Goal: Information Seeking & Learning: Check status

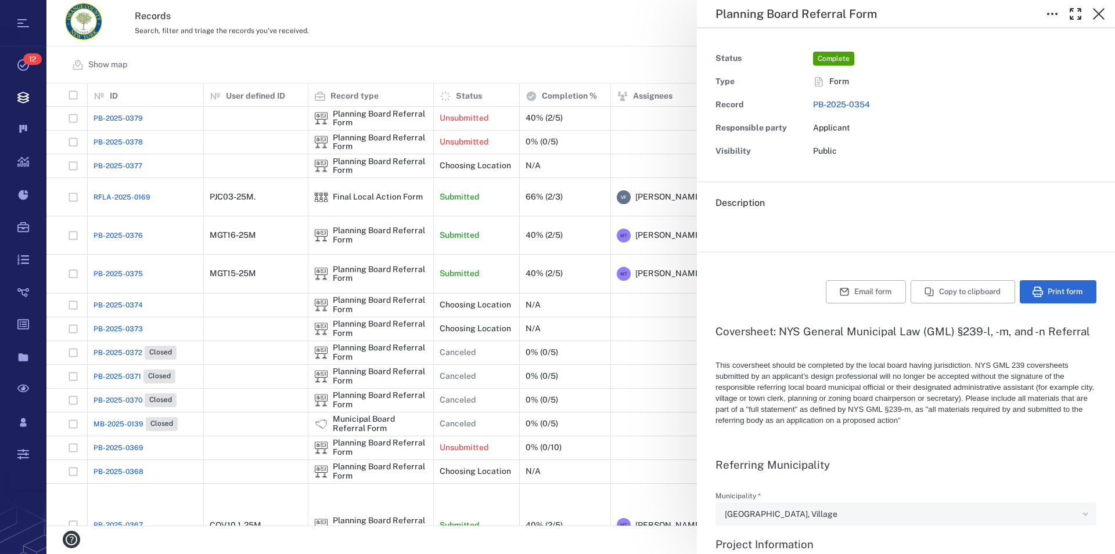
click at [579, 55] on div "**********" at bounding box center [580, 277] width 1068 height 554
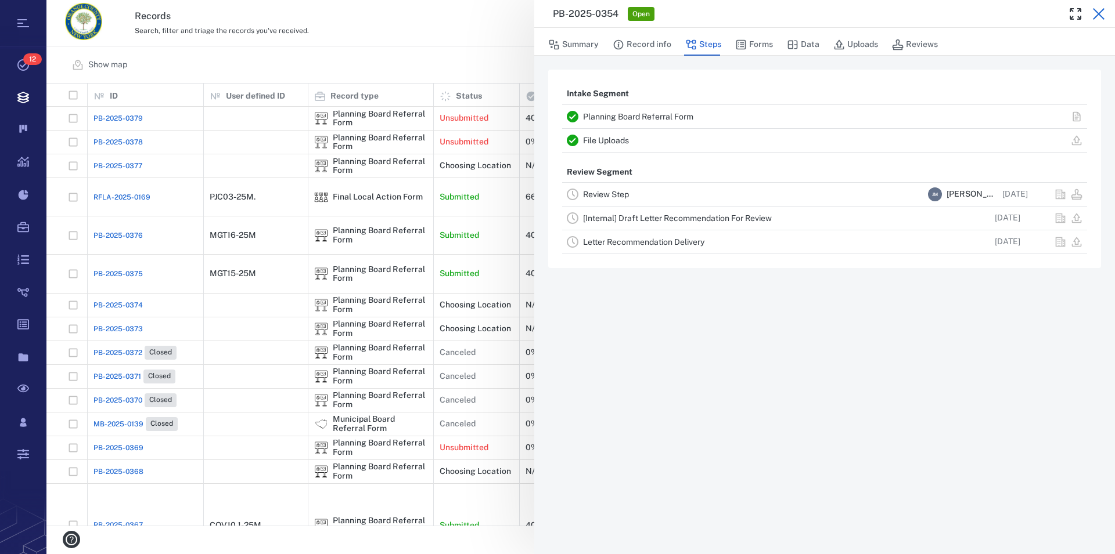
click at [1097, 12] on icon "button" at bounding box center [1099, 14] width 12 height 12
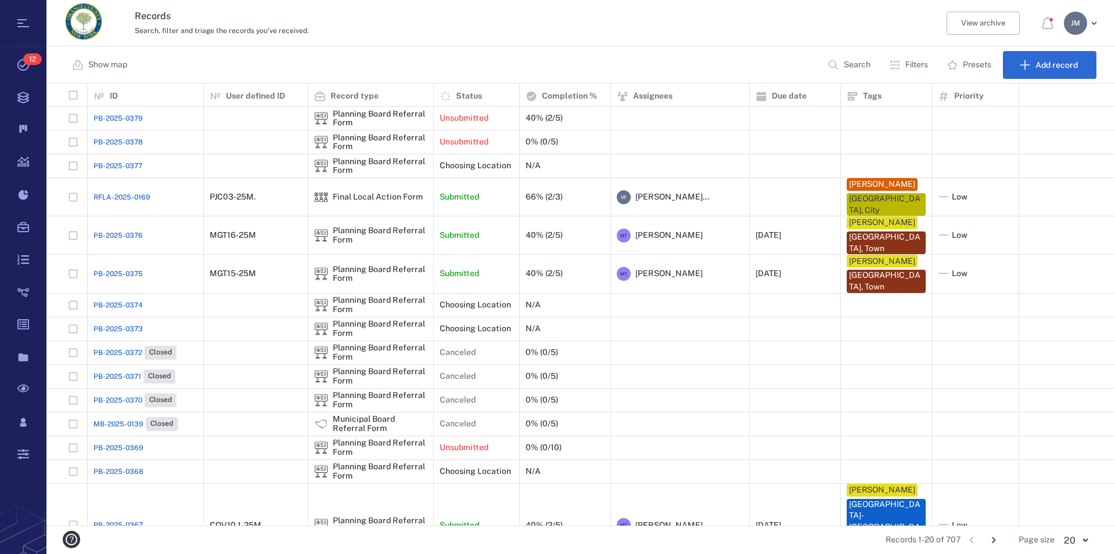
click at [910, 63] on p "Filters" at bounding box center [916, 65] width 23 height 12
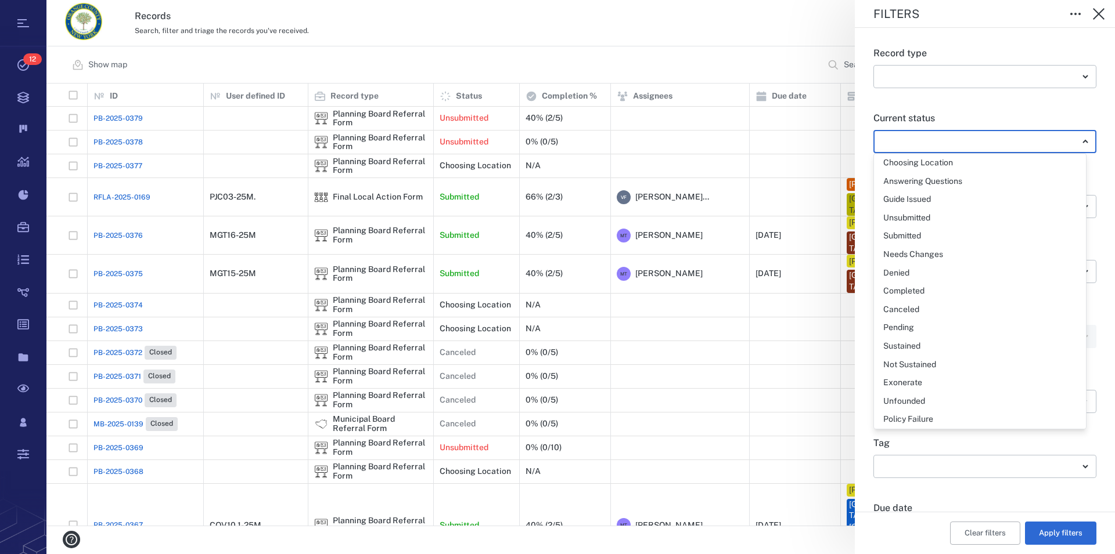
click at [925, 142] on body "Tasks 12 Records Boards Dashboard Reports Record types Guide steps Rules Form b…" at bounding box center [557, 277] width 1115 height 554
click at [925, 142] on div at bounding box center [557, 277] width 1115 height 554
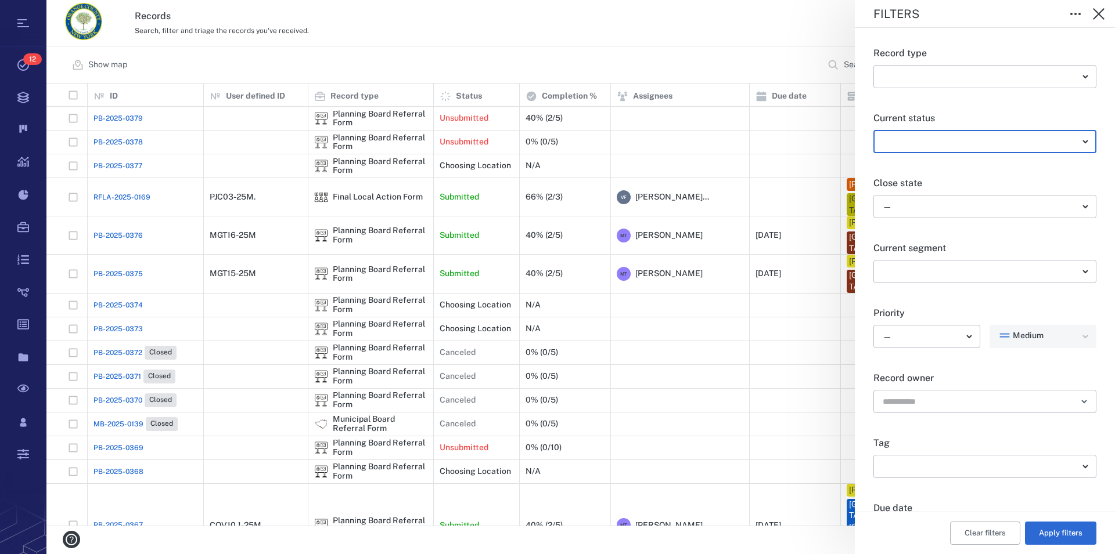
click at [892, 204] on body "Tasks 12 Records Boards Dashboard Reports Record types Guide steps Rules Form b…" at bounding box center [557, 277] width 1115 height 554
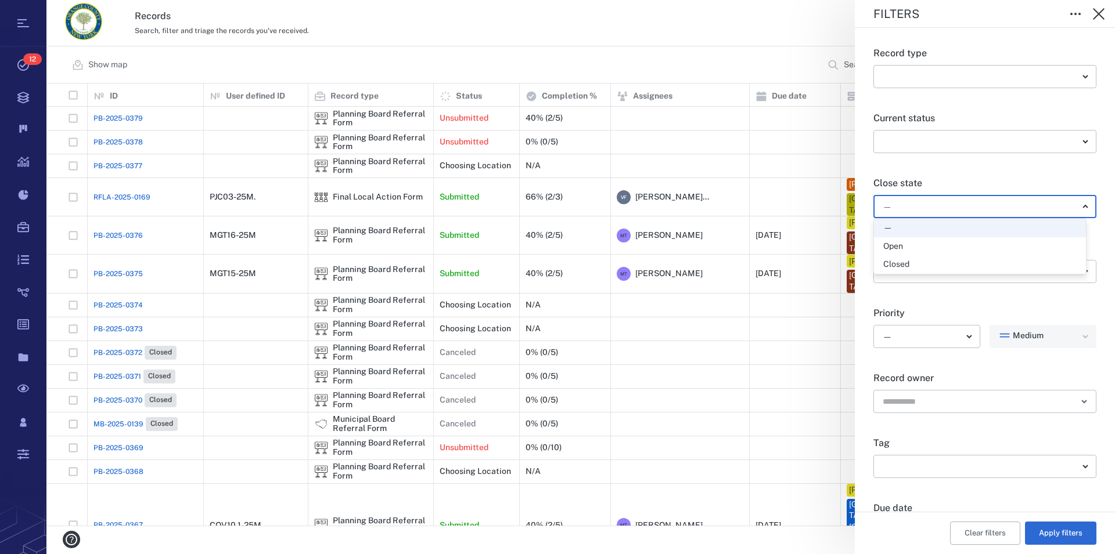
click at [894, 249] on div "Open" at bounding box center [893, 247] width 20 height 12
type input "*****"
click at [1051, 534] on button "Apply filters" at bounding box center [1060, 533] width 71 height 23
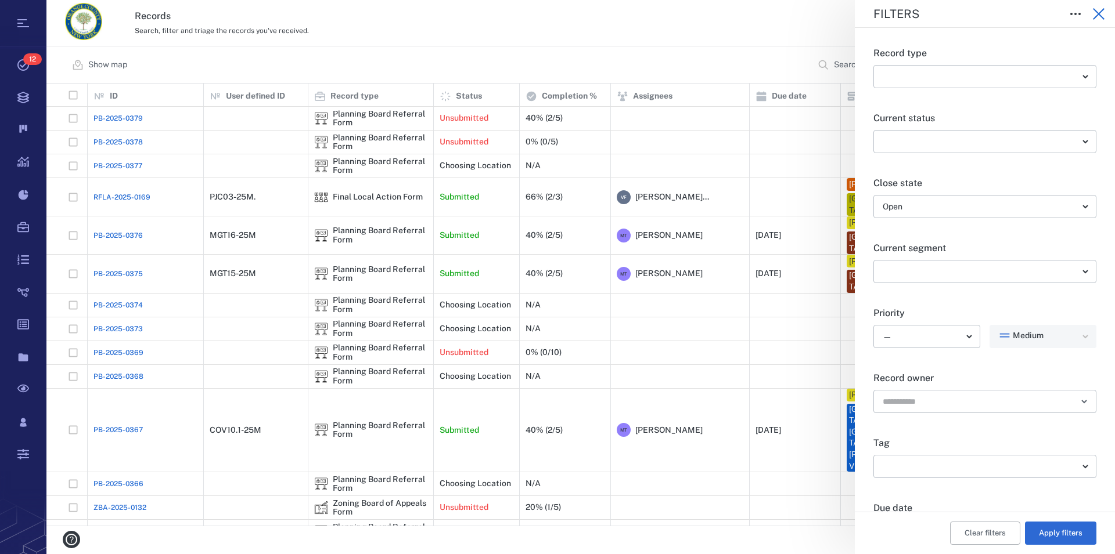
click at [1100, 9] on icon "button" at bounding box center [1098, 14] width 14 height 14
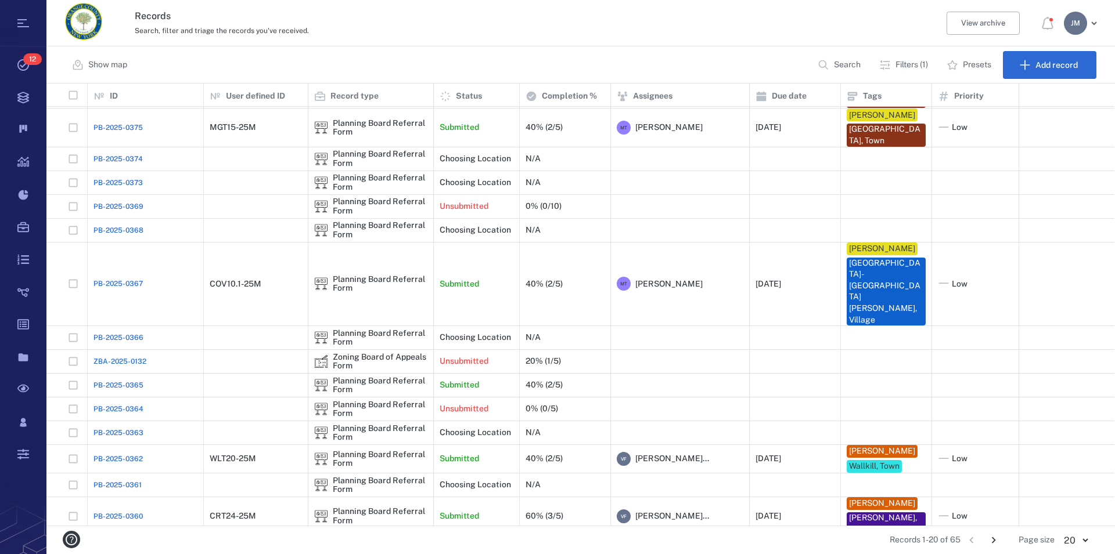
scroll to position [170, 0]
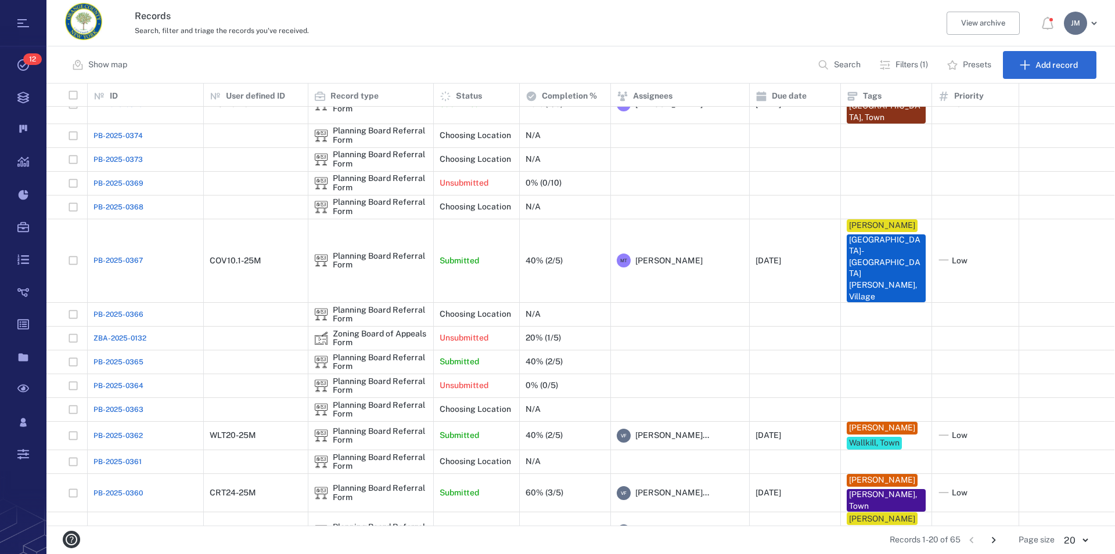
click at [992, 540] on icon "Go to next page" at bounding box center [993, 540] width 13 height 13
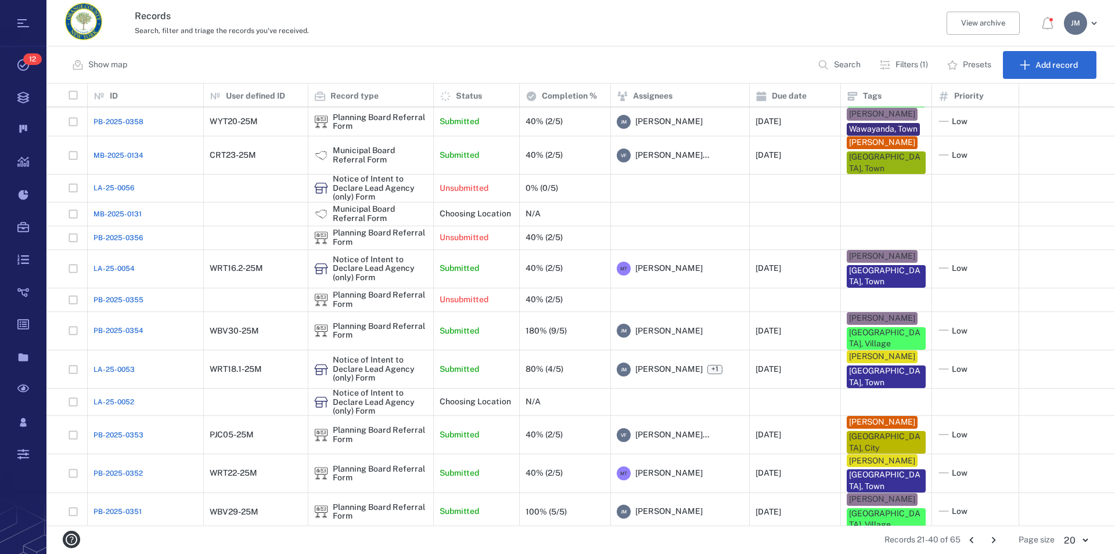
scroll to position [224, 0]
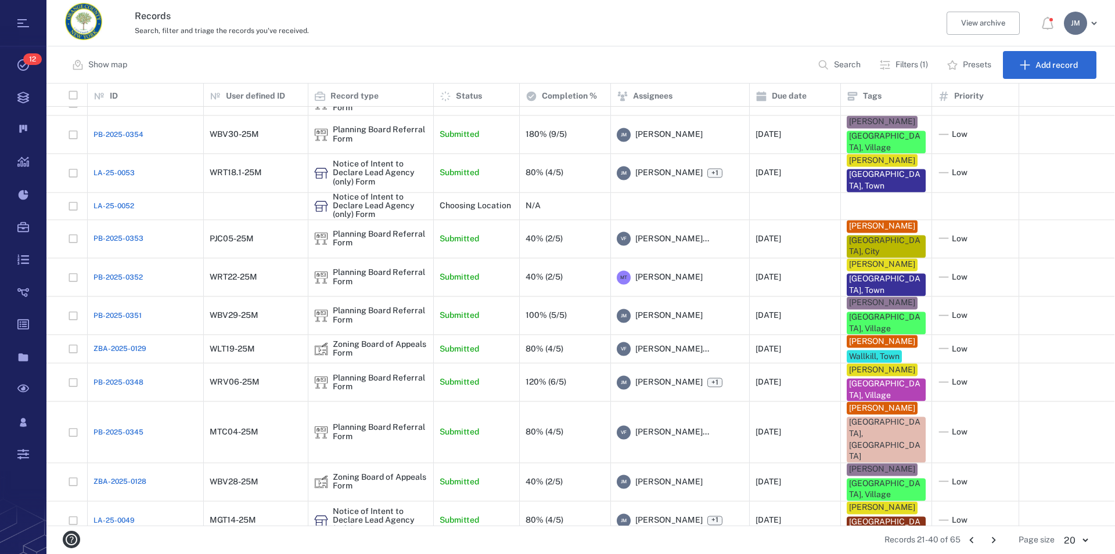
click at [989, 538] on icon "Go to next page" at bounding box center [993, 540] width 13 height 13
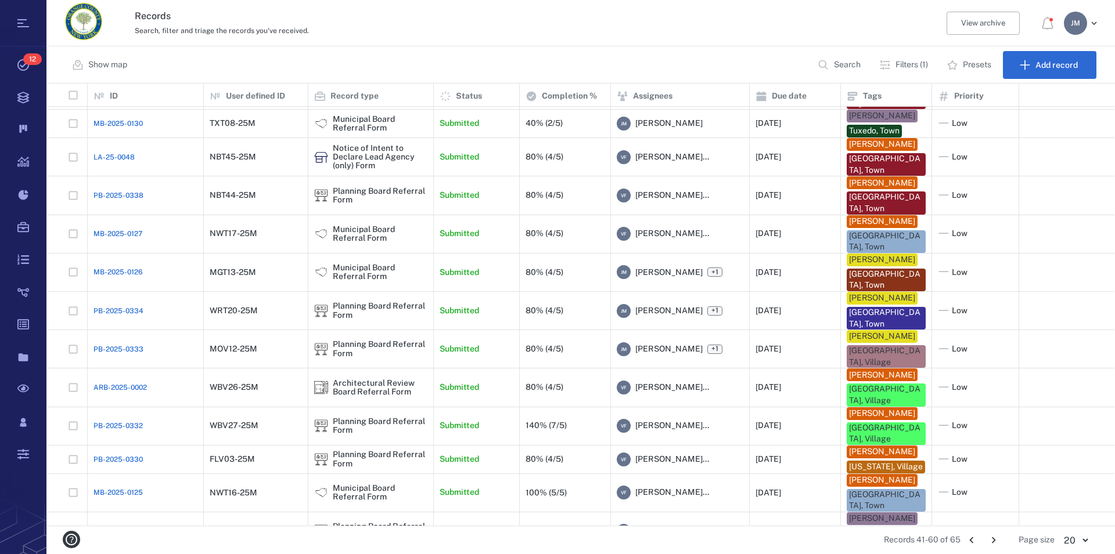
scroll to position [111, 0]
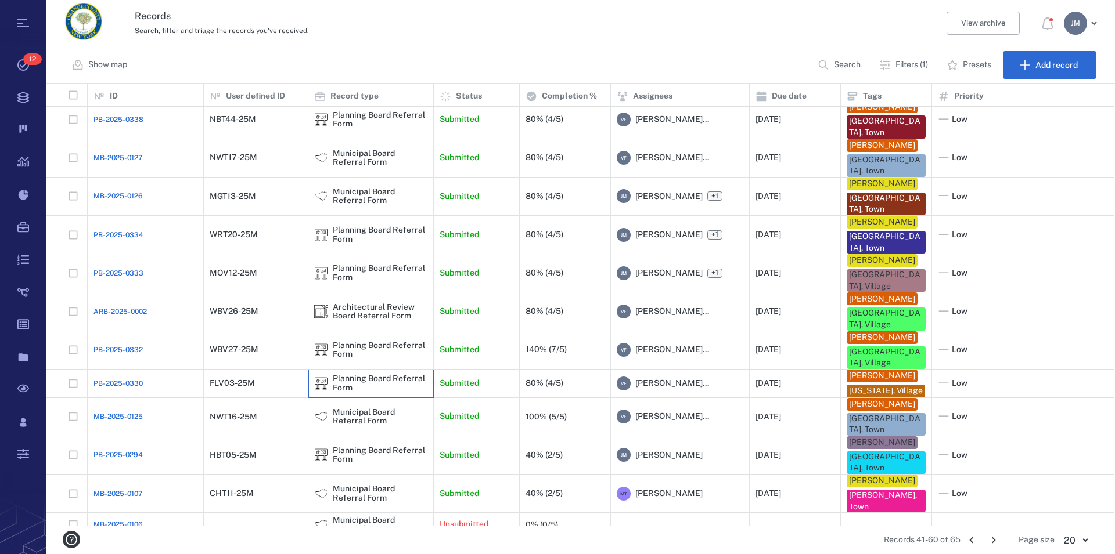
click at [359, 389] on div "Planning Board Referral Form" at bounding box center [380, 383] width 95 height 18
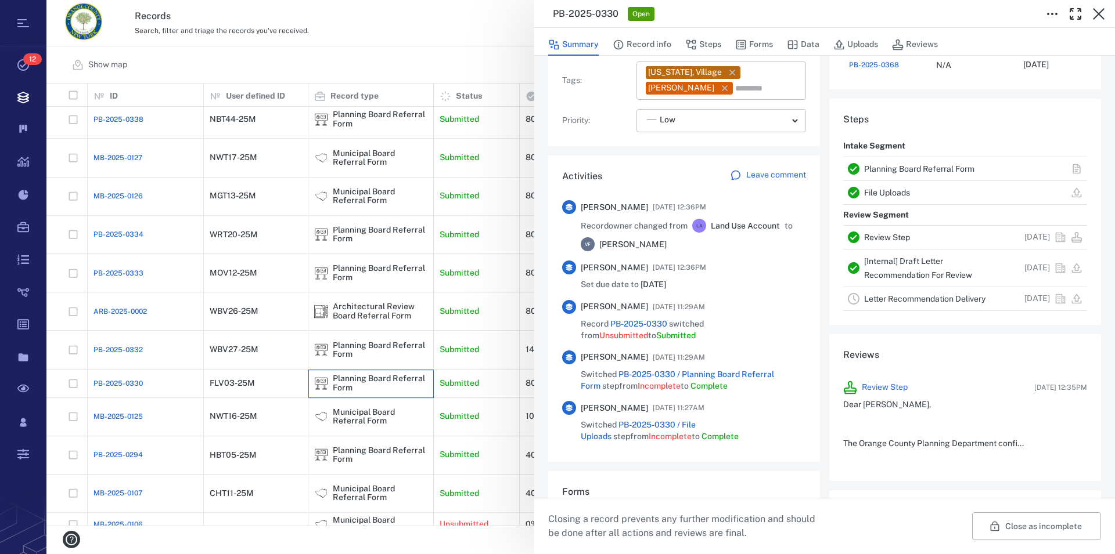
scroll to position [1031, 0]
